Goal: Task Accomplishment & Management: Manage account settings

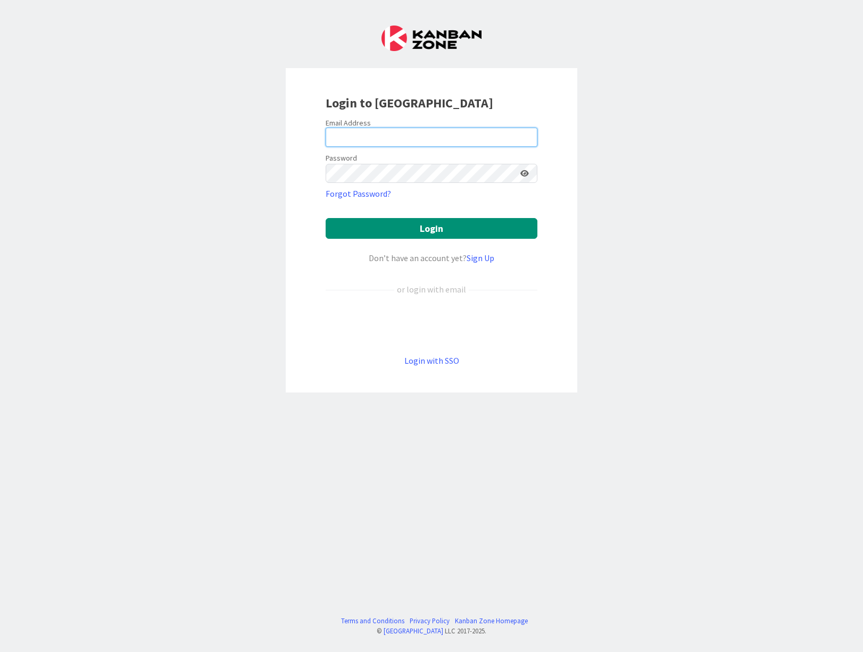
click at [361, 135] on input "email" at bounding box center [432, 137] width 212 height 19
type input "[EMAIL_ADDRESS][PERSON_NAME][DOMAIN_NAME]"
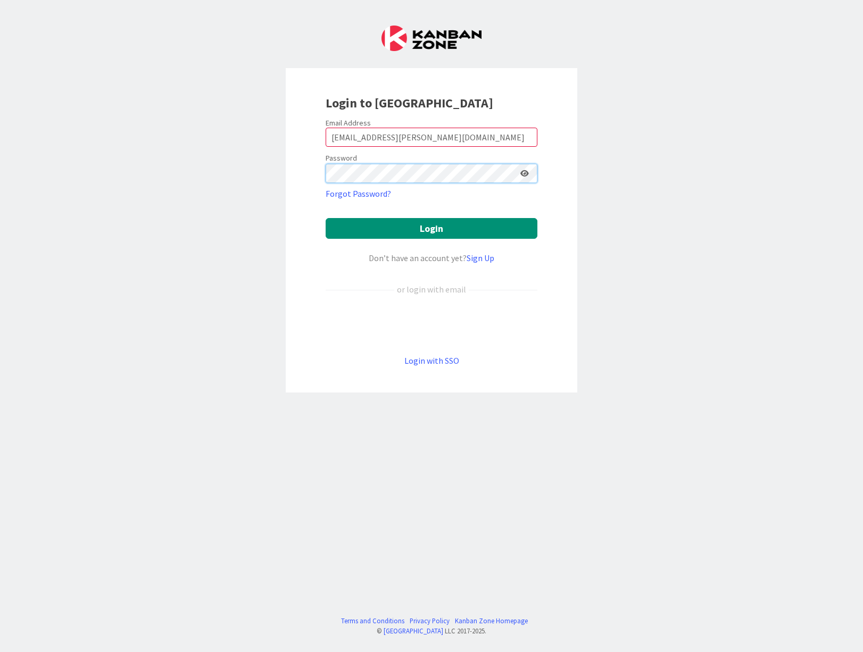
click at [326, 218] on button "Login" at bounding box center [432, 228] width 212 height 21
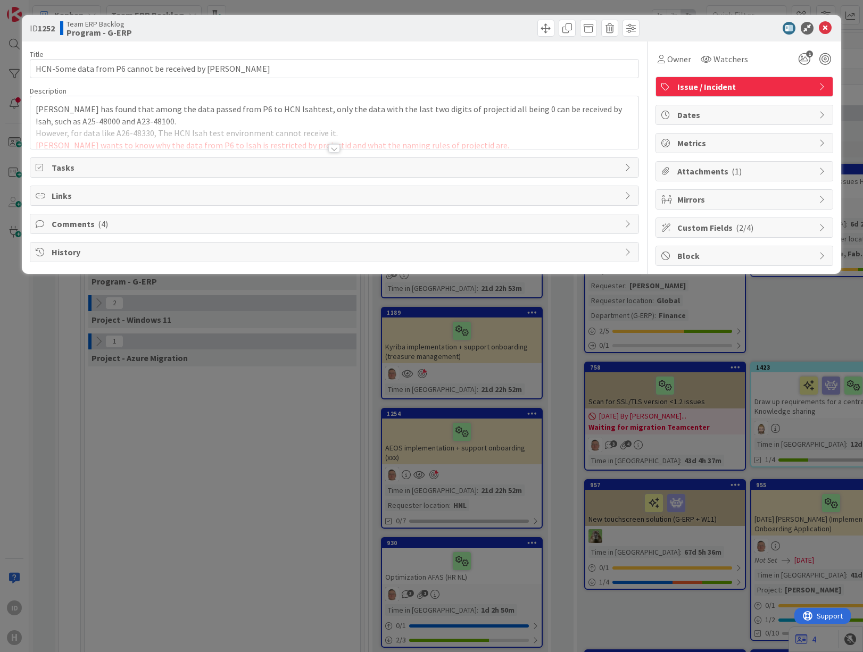
click at [332, 148] on div at bounding box center [334, 148] width 12 height 9
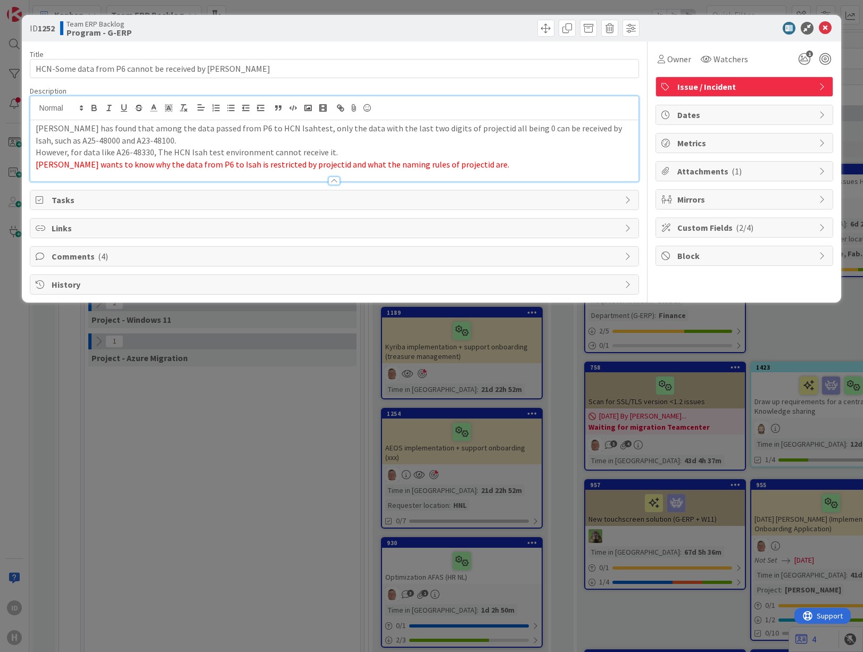
click at [108, 260] on span "Comments ( 4 )" at bounding box center [336, 256] width 568 height 13
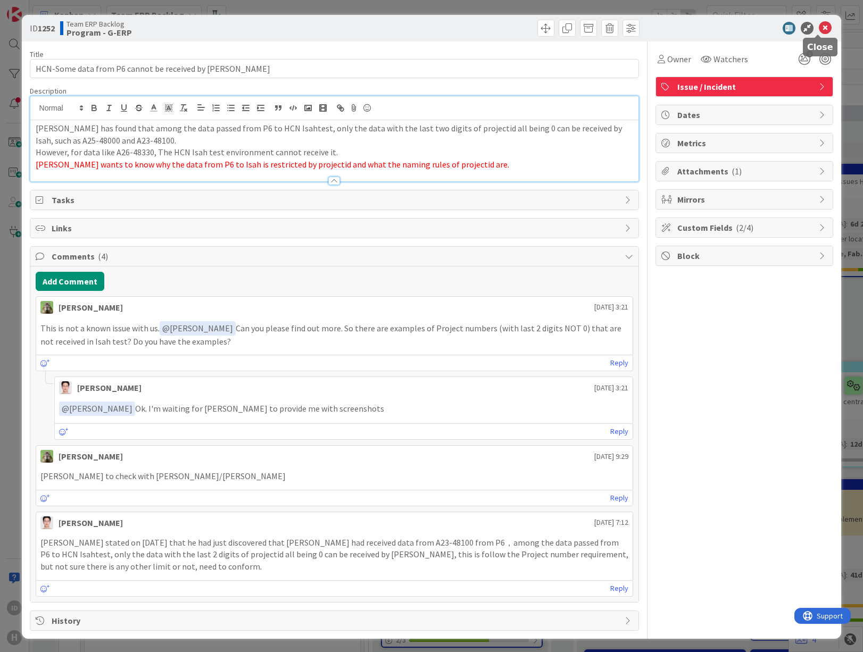
click at [822, 30] on icon at bounding box center [825, 28] width 13 height 13
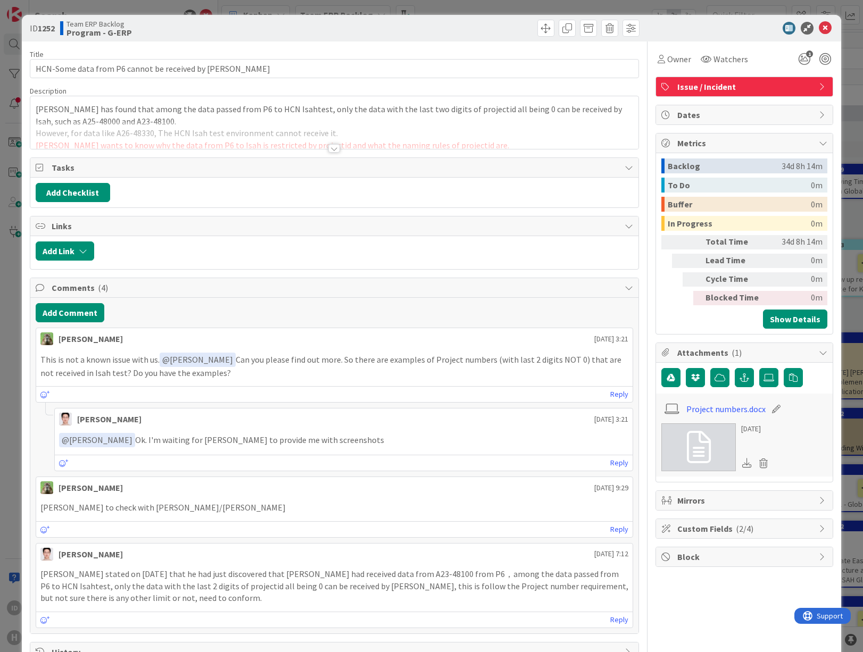
click at [329, 149] on div at bounding box center [334, 148] width 12 height 9
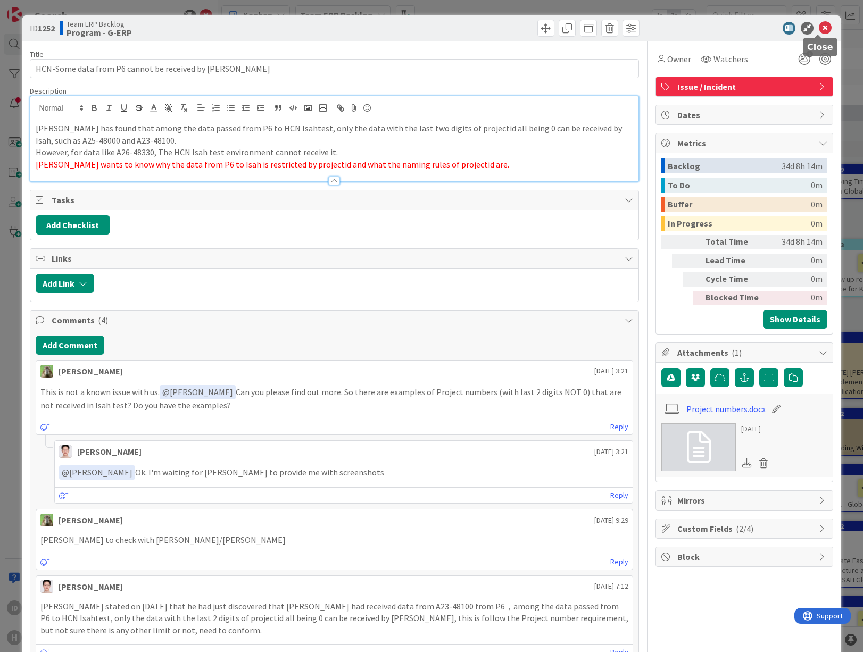
click at [819, 26] on icon at bounding box center [825, 28] width 13 height 13
